Goal: Information Seeking & Learning: Find specific fact

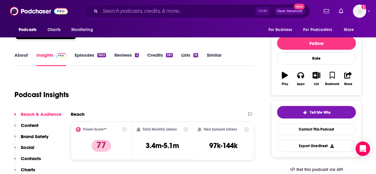
scroll to position [63, 0]
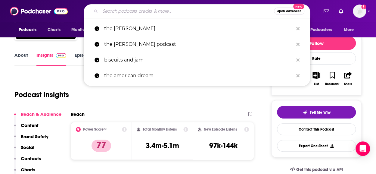
click at [169, 9] on input "Search podcasts, credits, & more..." at bounding box center [187, 11] width 174 height 10
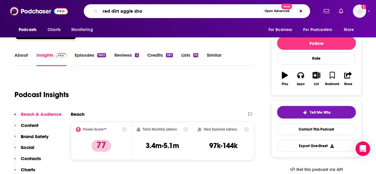
type input "red dirt aggie show"
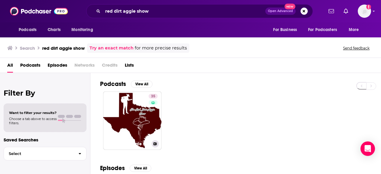
drag, startPoint x: 139, startPoint y: 107, endPoint x: 198, endPoint y: 92, distance: 61.3
click at [198, 92] on div "35 The Red Dirt Aggie Show" at bounding box center [240, 120] width 281 height 58
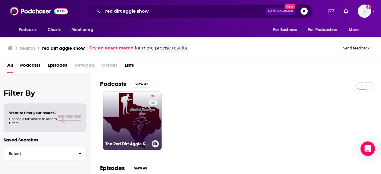
click at [123, 118] on link "35 The Red Dirt Aggie Show" at bounding box center [132, 120] width 58 height 58
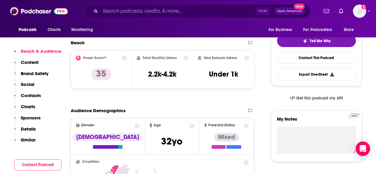
scroll to position [134, 0]
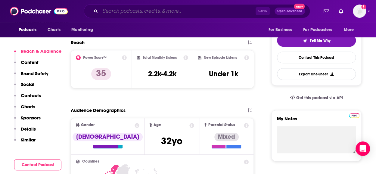
click at [149, 8] on input "Search podcasts, credits, & more..." at bounding box center [177, 11] width 155 height 10
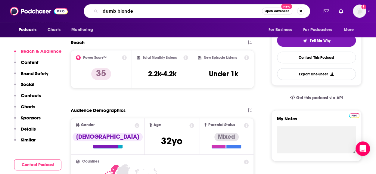
type input "dumb blonde"
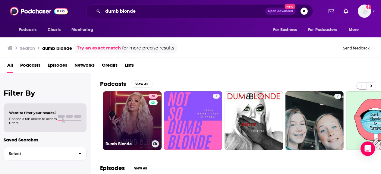
click at [133, 119] on link "78 Dumb Blonde" at bounding box center [132, 120] width 58 height 58
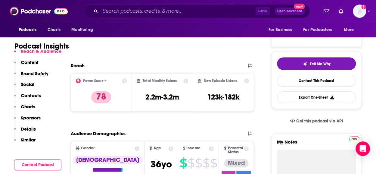
scroll to position [112, 0]
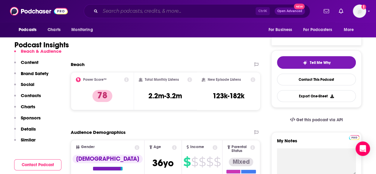
click at [157, 11] on input "Search podcasts, credits, & more..." at bounding box center [177, 11] width 155 height 10
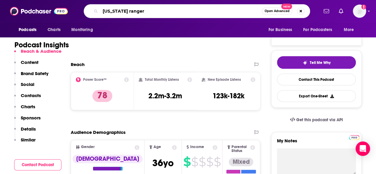
type input "[US_STATE] rangers"
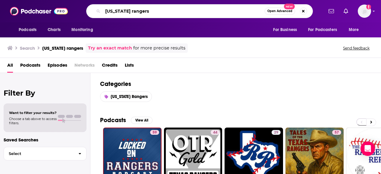
drag, startPoint x: 155, startPoint y: 9, endPoint x: 95, endPoint y: 11, distance: 59.6
click at [95, 11] on div "[US_STATE] rangers Open Advanced New" at bounding box center [199, 11] width 226 height 14
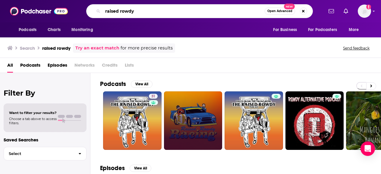
drag, startPoint x: 144, startPoint y: 11, endPoint x: 83, endPoint y: 9, distance: 60.9
click at [83, 9] on div "raised rowdy Open Advanced New" at bounding box center [199, 11] width 247 height 14
type input "dusty boots"
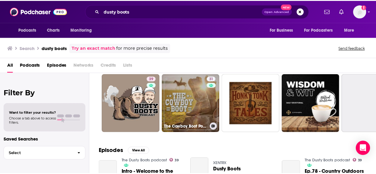
scroll to position [18, 0]
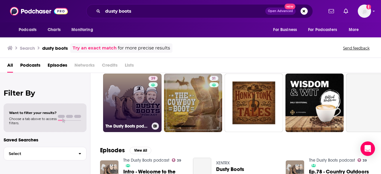
click at [132, 104] on link "39 The Dusty Boots podcast" at bounding box center [132, 102] width 58 height 58
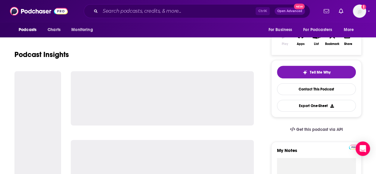
scroll to position [104, 0]
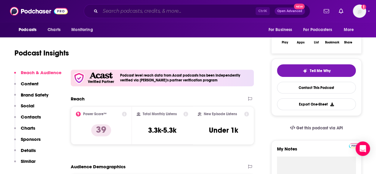
click at [162, 10] on input "Search podcasts, credits, & more..." at bounding box center [177, 11] width 155 height 10
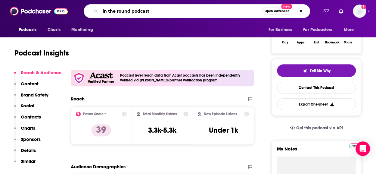
type input "in the round podcast"
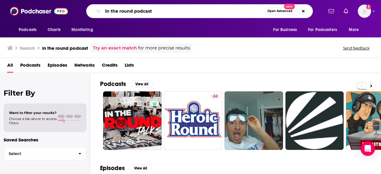
drag, startPoint x: 167, startPoint y: 12, endPoint x: 67, endPoint y: 23, distance: 100.8
click at [67, 23] on div "Podcasts Charts Monitoring in the round podcast Open Advanced New For Business …" at bounding box center [190, 18] width 381 height 37
type input "country heat weekly"
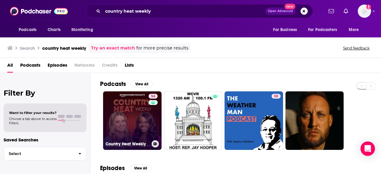
click at [139, 123] on link "54 Country Heat Weekly" at bounding box center [132, 120] width 58 height 58
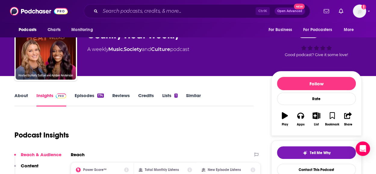
scroll to position [18, 0]
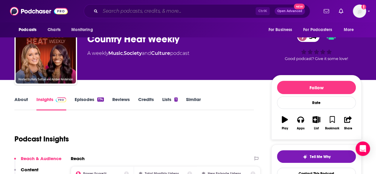
click at [169, 7] on input "Search podcasts, credits, & more..." at bounding box center [177, 11] width 155 height 10
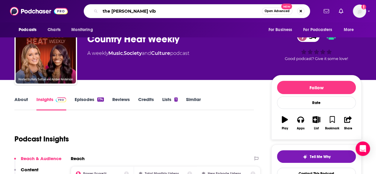
type input "the [PERSON_NAME] vibe"
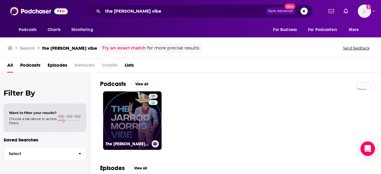
click at [134, 111] on link "39 The [PERSON_NAME] Vibe" at bounding box center [132, 120] width 58 height 58
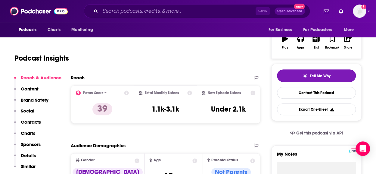
scroll to position [99, 0]
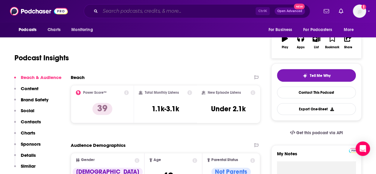
click at [174, 8] on input "Search podcasts, credits, & more..." at bounding box center [177, 11] width 155 height 10
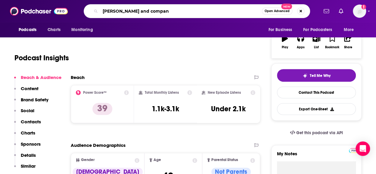
type input "katie and company"
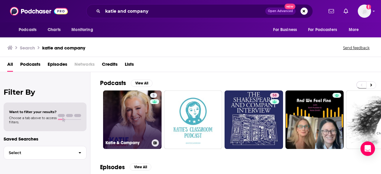
click at [141, 135] on link "5 Katie & Company" at bounding box center [132, 119] width 58 height 58
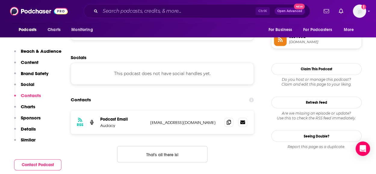
scroll to position [459, 0]
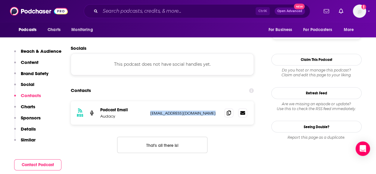
drag, startPoint x: 209, startPoint y: 112, endPoint x: 145, endPoint y: 120, distance: 64.7
click at [145, 120] on div "RSS Podcast Email Audacy [EMAIL_ADDRESS][DOMAIN_NAME] [EMAIL_ADDRESS][DOMAIN_NA…" at bounding box center [162, 112] width 183 height 23
copy div "[EMAIL_ADDRESS][DOMAIN_NAME]"
click at [159, 12] on input "Search podcasts, credits, & more..." at bounding box center [177, 11] width 155 height 10
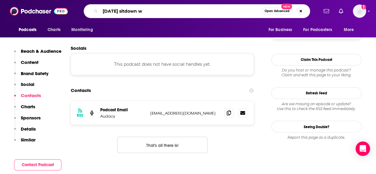
type input "[DATE] sitdown"
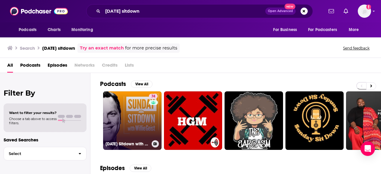
click at [139, 122] on link "74 [DATE] Sitdown with [PERSON_NAME]" at bounding box center [132, 120] width 58 height 58
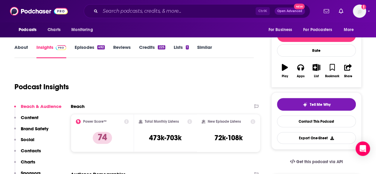
scroll to position [83, 0]
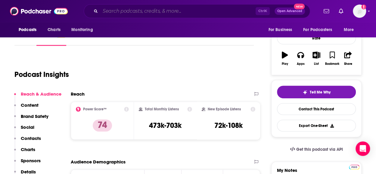
click at [175, 11] on input "Search podcasts, credits, & more..." at bounding box center [177, 11] width 155 height 10
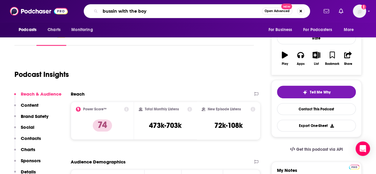
type input "bussin with the boys"
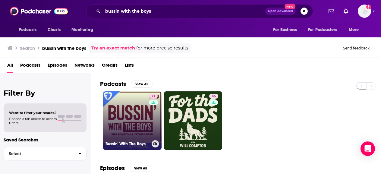
click at [137, 109] on link "71 Bussin' With The Boys" at bounding box center [132, 120] width 58 height 58
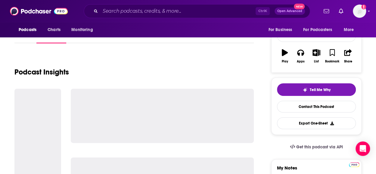
scroll to position [85, 0]
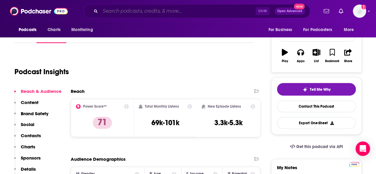
click at [167, 8] on input "Search podcasts, credits, & more..." at bounding box center [177, 11] width 155 height 10
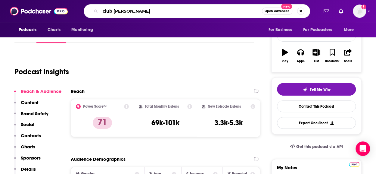
type input "club random"
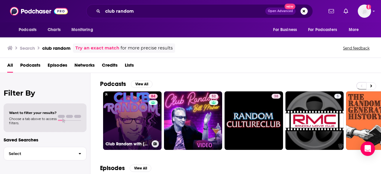
click at [134, 129] on link "84 Club Random with [PERSON_NAME]" at bounding box center [132, 120] width 58 height 58
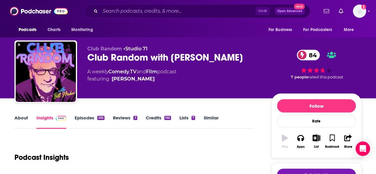
scroll to position [93, 0]
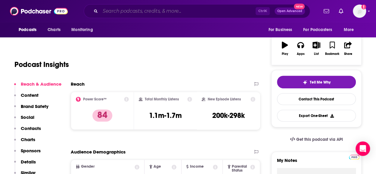
click at [169, 11] on input "Search podcasts, credits, & more..." at bounding box center [177, 11] width 155 height 10
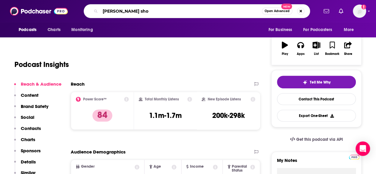
type input "[PERSON_NAME] show"
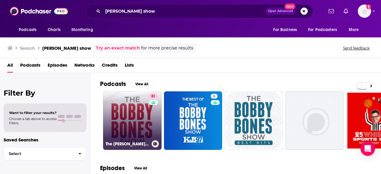
click at [143, 115] on link "81 The [PERSON_NAME] Show" at bounding box center [132, 120] width 58 height 58
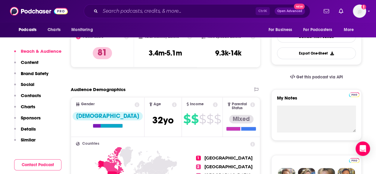
scroll to position [155, 0]
click at [160, 6] on div "Ctrl K Open Advanced New" at bounding box center [197, 11] width 226 height 14
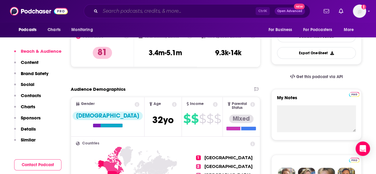
click at [160, 11] on input "Search podcasts, credits, & more..." at bounding box center [177, 11] width 155 height 10
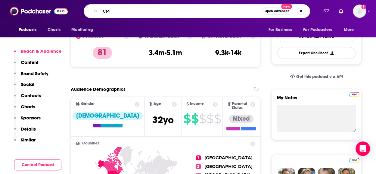
type input "CMT"
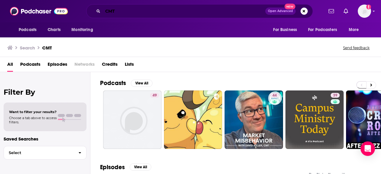
drag, startPoint x: 157, startPoint y: 11, endPoint x: 97, endPoint y: 5, distance: 60.3
click at [97, 5] on div "CMT Open Advanced New" at bounding box center [199, 11] width 226 height 14
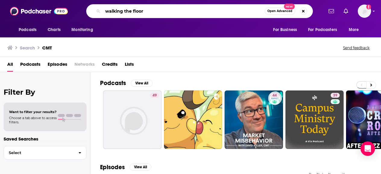
type input "walking the floor"
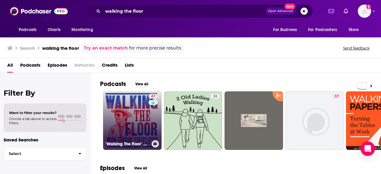
drag, startPoint x: 122, startPoint y: 111, endPoint x: 123, endPoint y: 117, distance: 6.7
click at [123, 117] on link "47 "Walking The Floor" with [PERSON_NAME]" at bounding box center [132, 120] width 58 height 58
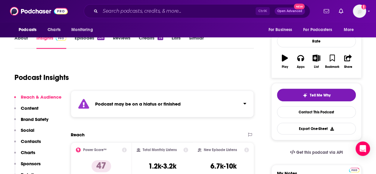
scroll to position [103, 0]
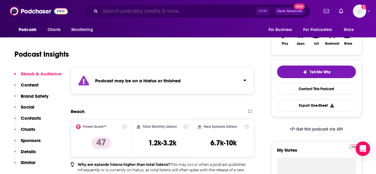
click at [172, 12] on input "Search podcasts, credits, & more..." at bounding box center [177, 11] width 155 height 10
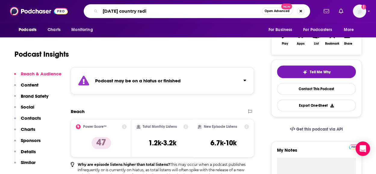
type input "[DATE] country radi o"
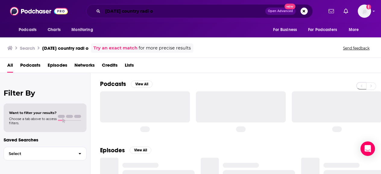
click at [172, 12] on input "[DATE] country radi o" at bounding box center [184, 11] width 162 height 10
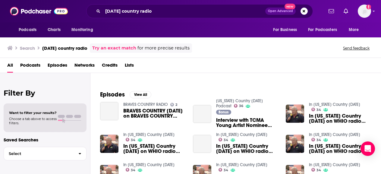
scroll to position [74, 0]
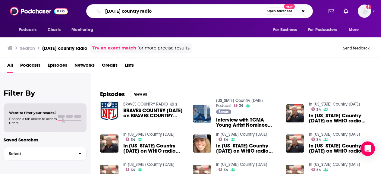
drag, startPoint x: 164, startPoint y: 10, endPoint x: 88, endPoint y: 12, distance: 75.9
click at [88, 12] on div "[DATE] country radio Open Advanced New" at bounding box center [199, 11] width 226 height 14
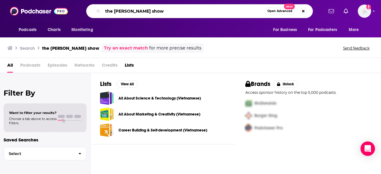
drag, startPoint x: 175, startPoint y: 9, endPoint x: 95, endPoint y: 8, distance: 79.8
click at [95, 8] on div "the [PERSON_NAME] show Open Advanced New" at bounding box center [199, 11] width 226 height 14
type input "country gold backstage"
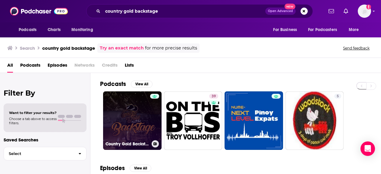
click at [134, 112] on link "Country Gold Backstage" at bounding box center [132, 120] width 58 height 58
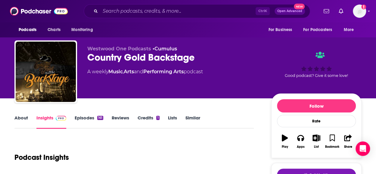
scroll to position [109, 0]
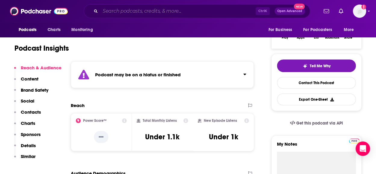
click at [191, 12] on input "Search podcasts, credits, & more..." at bounding box center [177, 11] width 155 height 10
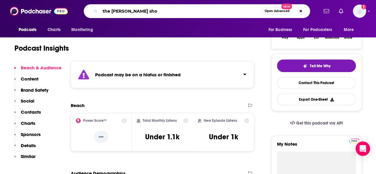
type input "the [PERSON_NAME] show"
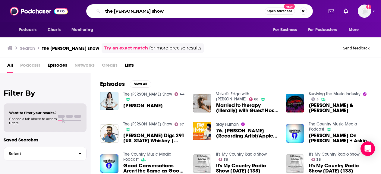
drag, startPoint x: 136, startPoint y: 9, endPoint x: 64, endPoint y: 10, distance: 72.0
click at [64, 10] on div "Podcasts Charts Monitoring the [PERSON_NAME] show Open Advanced New For Busines…" at bounding box center [190, 11] width 381 height 22
type input "bobbycast"
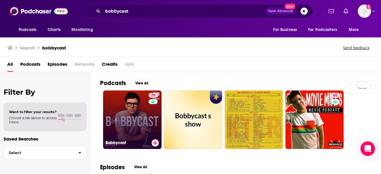
click at [137, 120] on link "75 Bobbycast" at bounding box center [132, 119] width 58 height 58
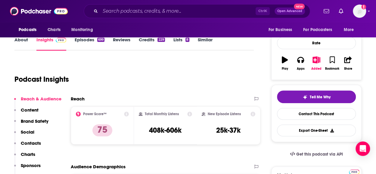
scroll to position [78, 0]
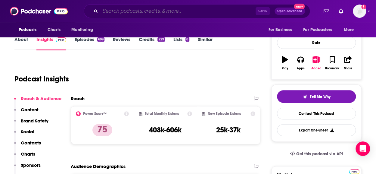
click at [164, 11] on input "Search podcasts, credits, & more..." at bounding box center [177, 11] width 155 height 10
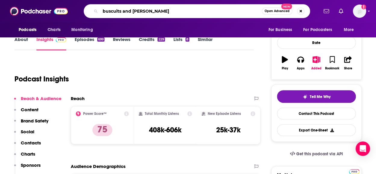
type input "buscuits and jam"
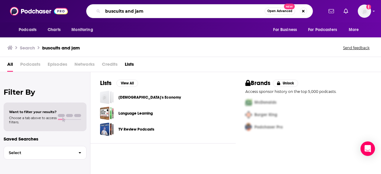
drag, startPoint x: 168, startPoint y: 11, endPoint x: 82, endPoint y: 7, distance: 85.9
click at [82, 7] on div "buscuits and jam Open Advanced New" at bounding box center [199, 11] width 247 height 14
paste input "iscuits and jam"
type input "biscuits and jam"
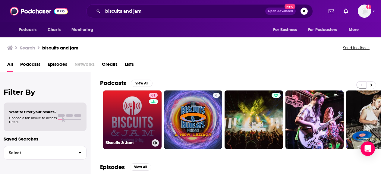
click at [127, 108] on link "81 Biscuits & Jam" at bounding box center [132, 119] width 58 height 58
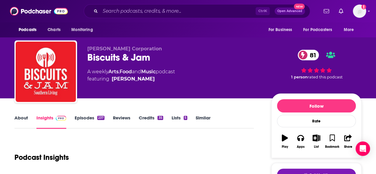
scroll to position [74, 0]
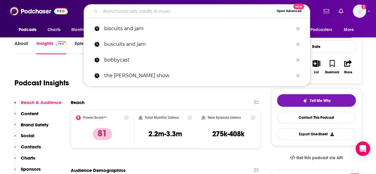
click at [149, 14] on input "Search podcasts, credits, & more..." at bounding box center [187, 11] width 174 height 10
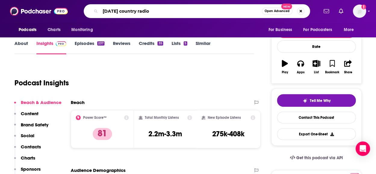
type input "[DATE] country radio"
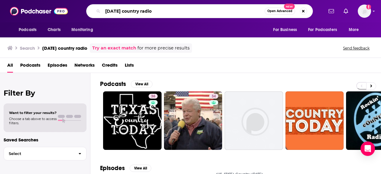
drag, startPoint x: 166, startPoint y: 10, endPoint x: 110, endPoint y: 14, distance: 57.1
click at [110, 14] on input "[DATE] country radio" at bounding box center [184, 11] width 162 height 10
type input "t"
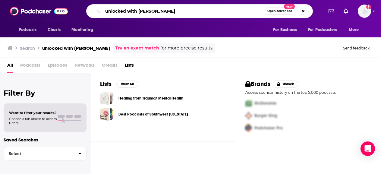
drag, startPoint x: 192, startPoint y: 9, endPoint x: 126, endPoint y: 15, distance: 65.6
click at [126, 15] on input "unlocked with [PERSON_NAME]" at bounding box center [184, 11] width 162 height 10
type input "unlocked"
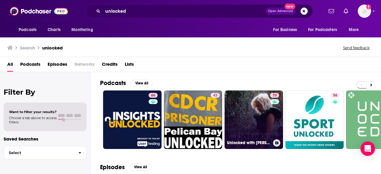
click at [249, 110] on link "70 Unlocked with [PERSON_NAME]" at bounding box center [253, 119] width 58 height 58
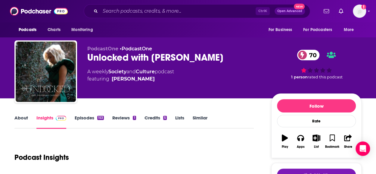
click at [87, 117] on link "Episodes 153" at bounding box center [89, 122] width 29 height 14
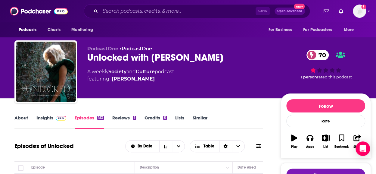
click at [50, 115] on link "Insights" at bounding box center [51, 122] width 30 height 14
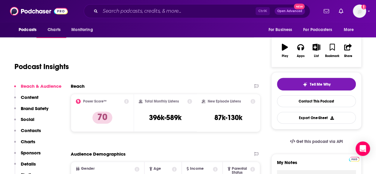
scroll to position [91, 0]
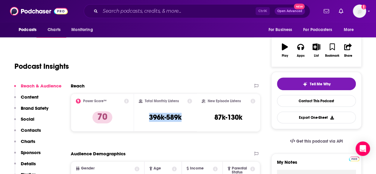
drag, startPoint x: 188, startPoint y: 118, endPoint x: 142, endPoint y: 117, distance: 45.8
click at [142, 117] on div "Total Monthly Listens 396k-589k" at bounding box center [166, 112] width 54 height 28
copy h3 "396k-589k"
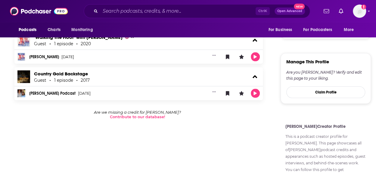
scroll to position [300, 0]
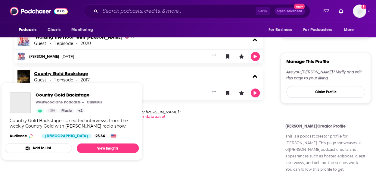
click at [68, 72] on link "Country Gold Backstage" at bounding box center [61, 73] width 54 height 6
